Goal: Book appointment/travel/reservation

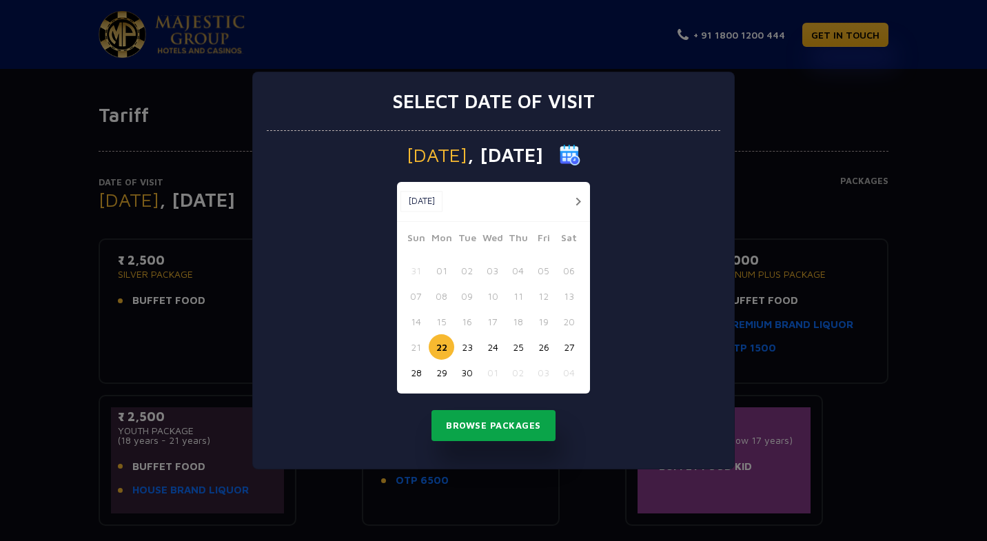
click at [467, 430] on button "Browse Packages" at bounding box center [493, 426] width 124 height 32
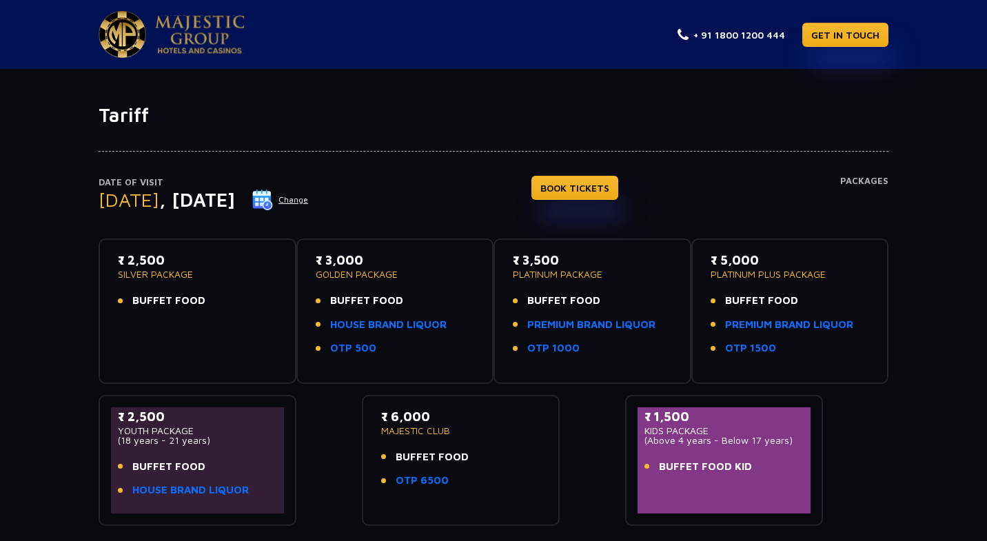
click at [192, 37] on img at bounding box center [200, 34] width 90 height 39
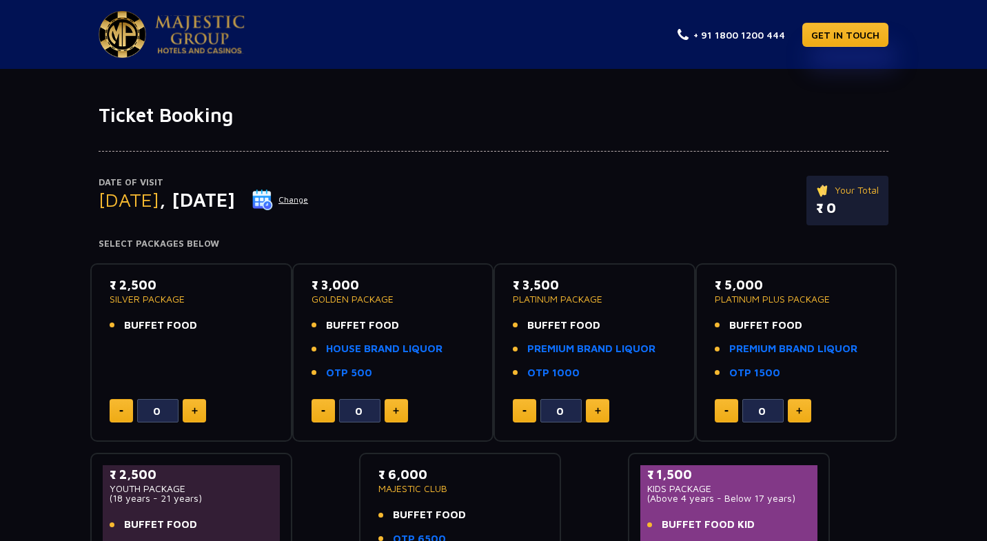
click at [309, 203] on button "Change" at bounding box center [280, 200] width 57 height 22
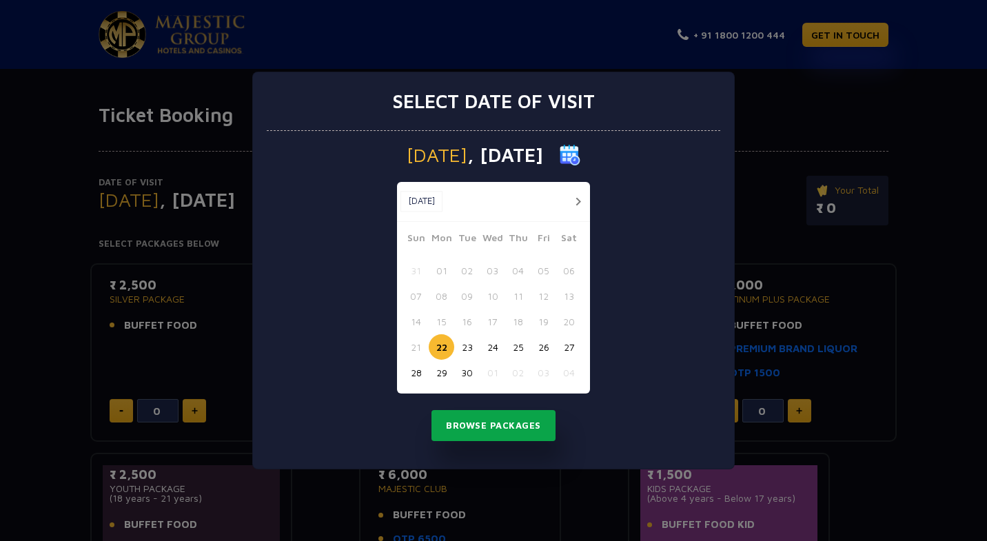
click at [465, 420] on button "Browse Packages" at bounding box center [493, 426] width 124 height 32
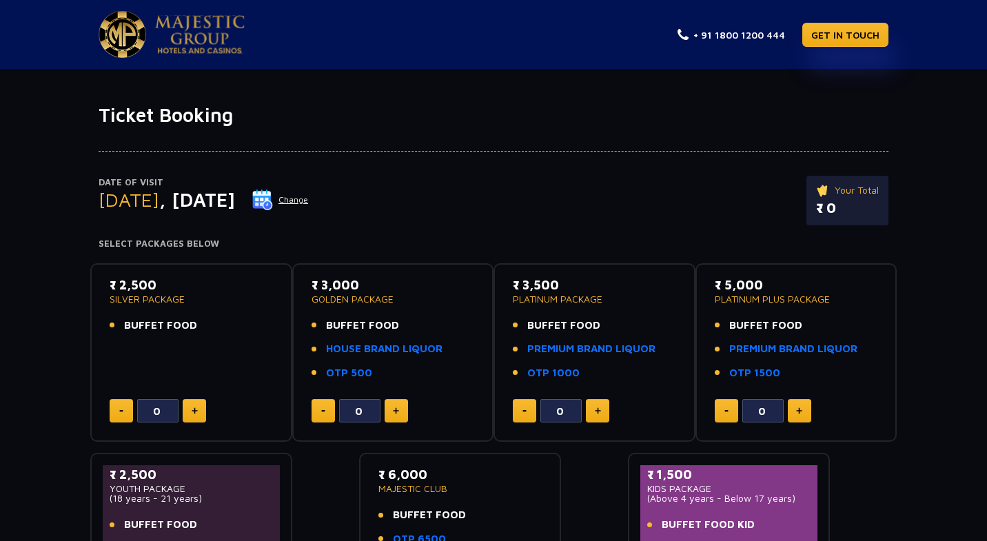
click at [163, 291] on p "₹ 2,500" at bounding box center [191, 285] width 163 height 19
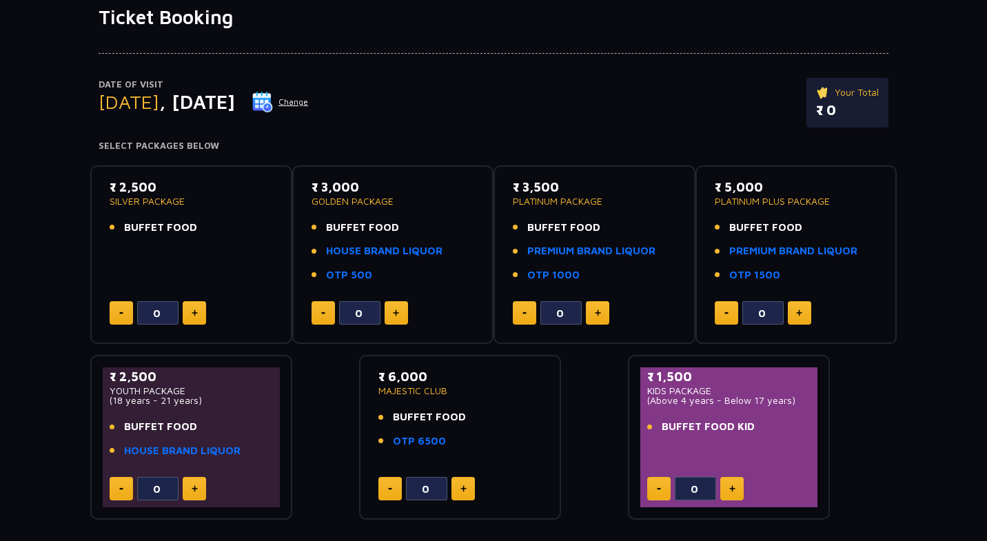
scroll to position [88, 0]
